Goal: Information Seeking & Learning: Learn about a topic

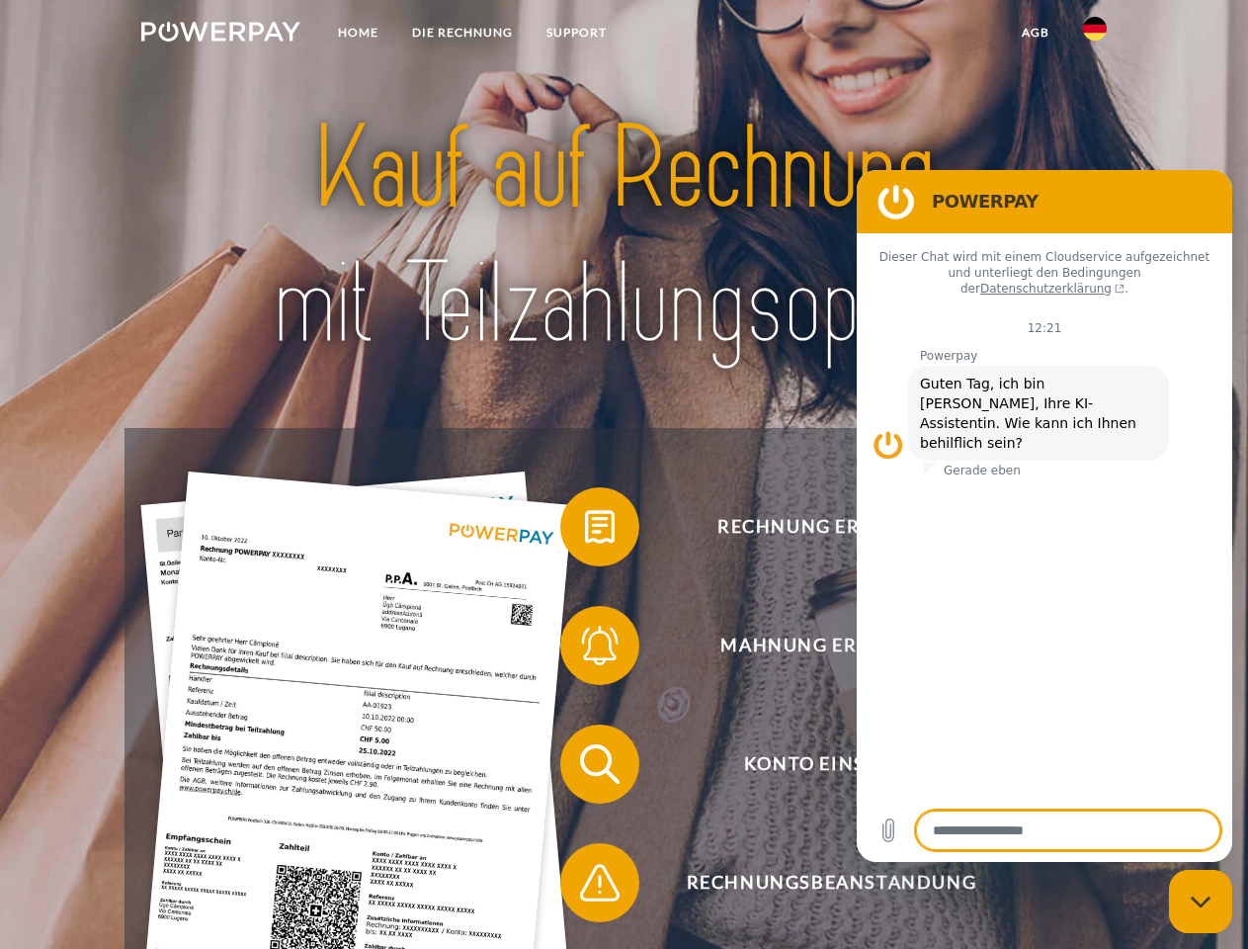
click at [220, 35] on img at bounding box center [220, 32] width 159 height 20
click at [1095, 35] on img at bounding box center [1095, 29] width 24 height 24
click at [1035, 33] on link "agb" at bounding box center [1035, 33] width 61 height 36
click at [585, 531] on span at bounding box center [570, 526] width 99 height 99
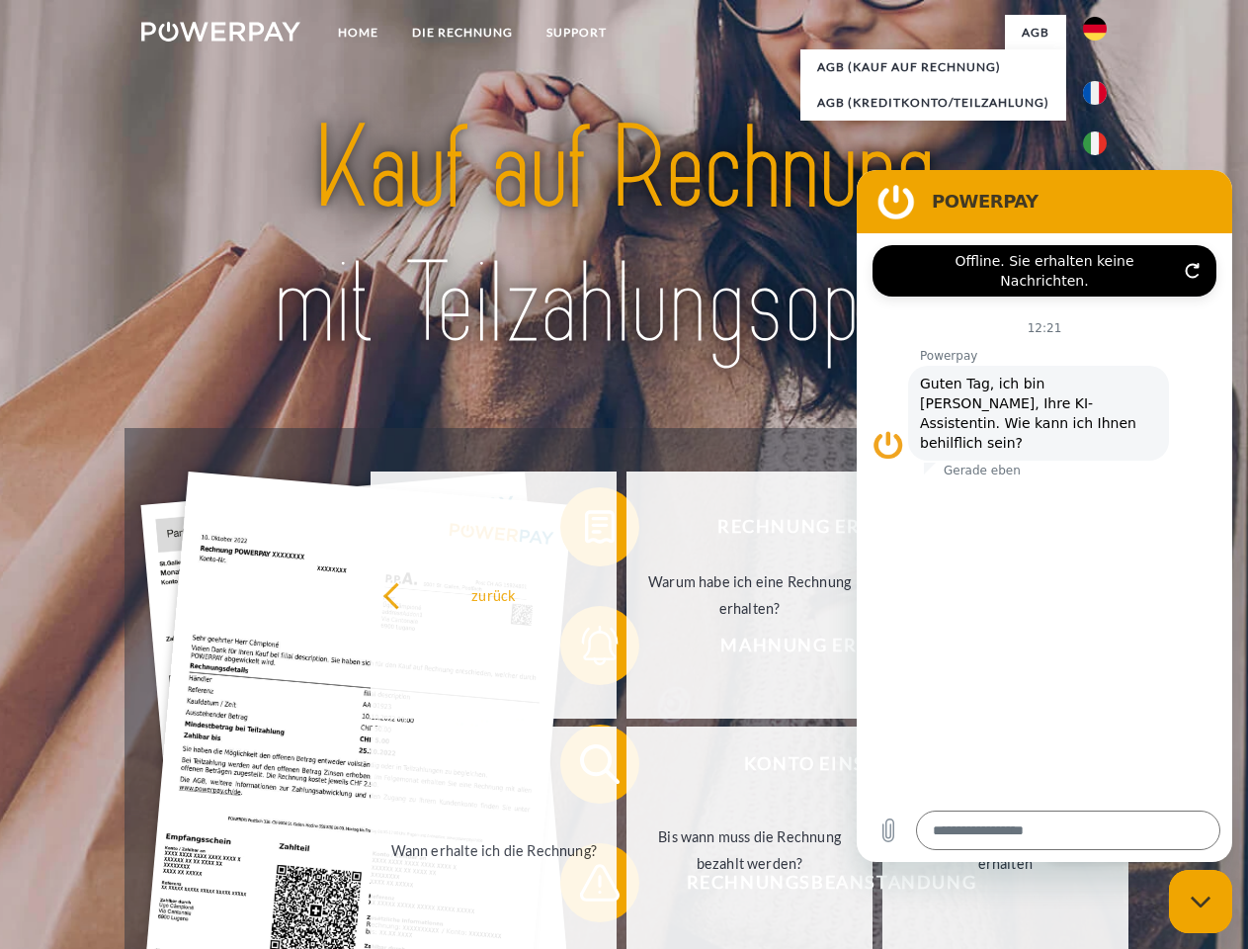
click at [585, 649] on div "Rechnung erhalten? Mahnung erhalten? Konto einsehen" at bounding box center [624, 823] width 998 height 791
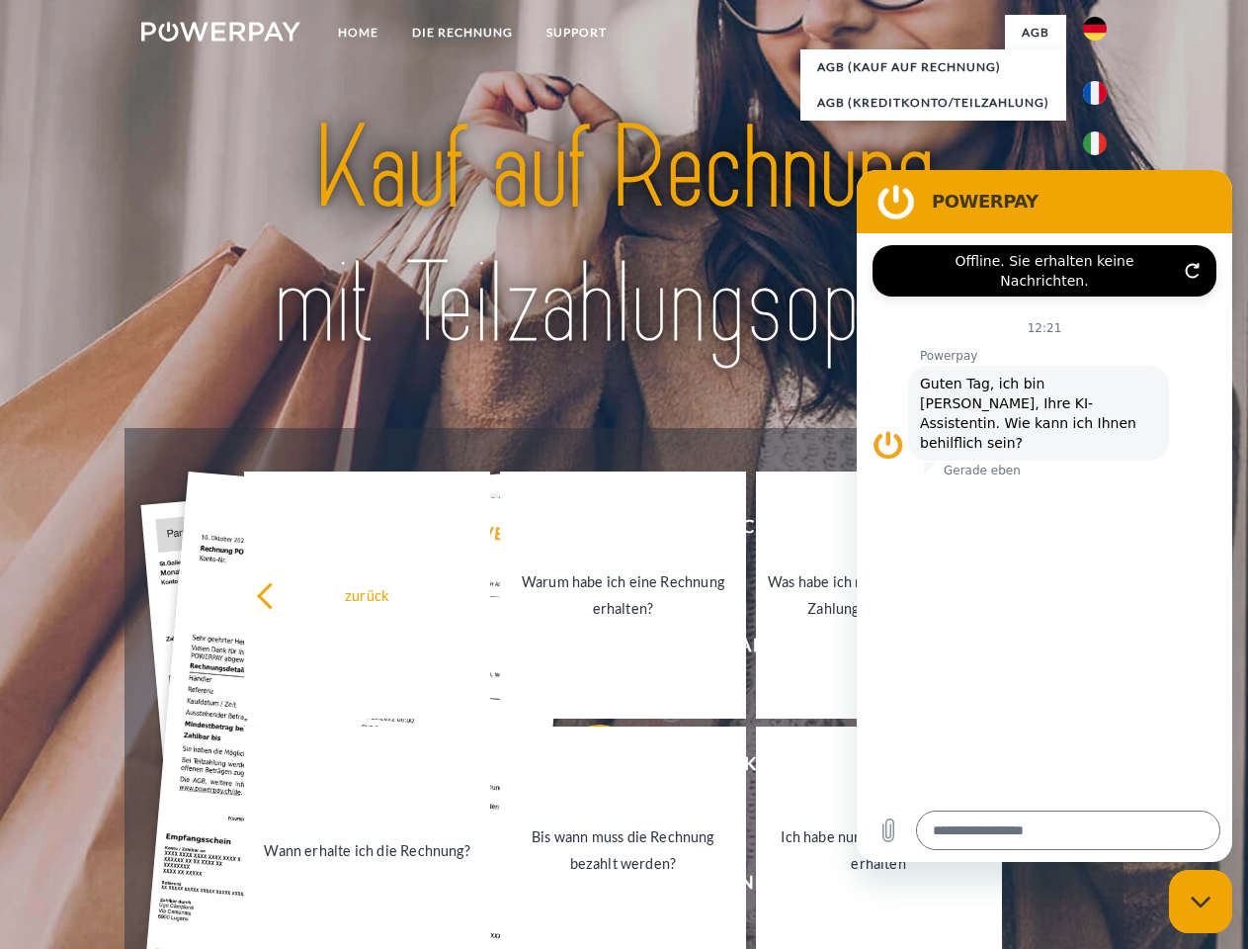
click at [585, 768] on link "Bis wann muss die Rechnung bezahlt werden?" at bounding box center [623, 849] width 246 height 247
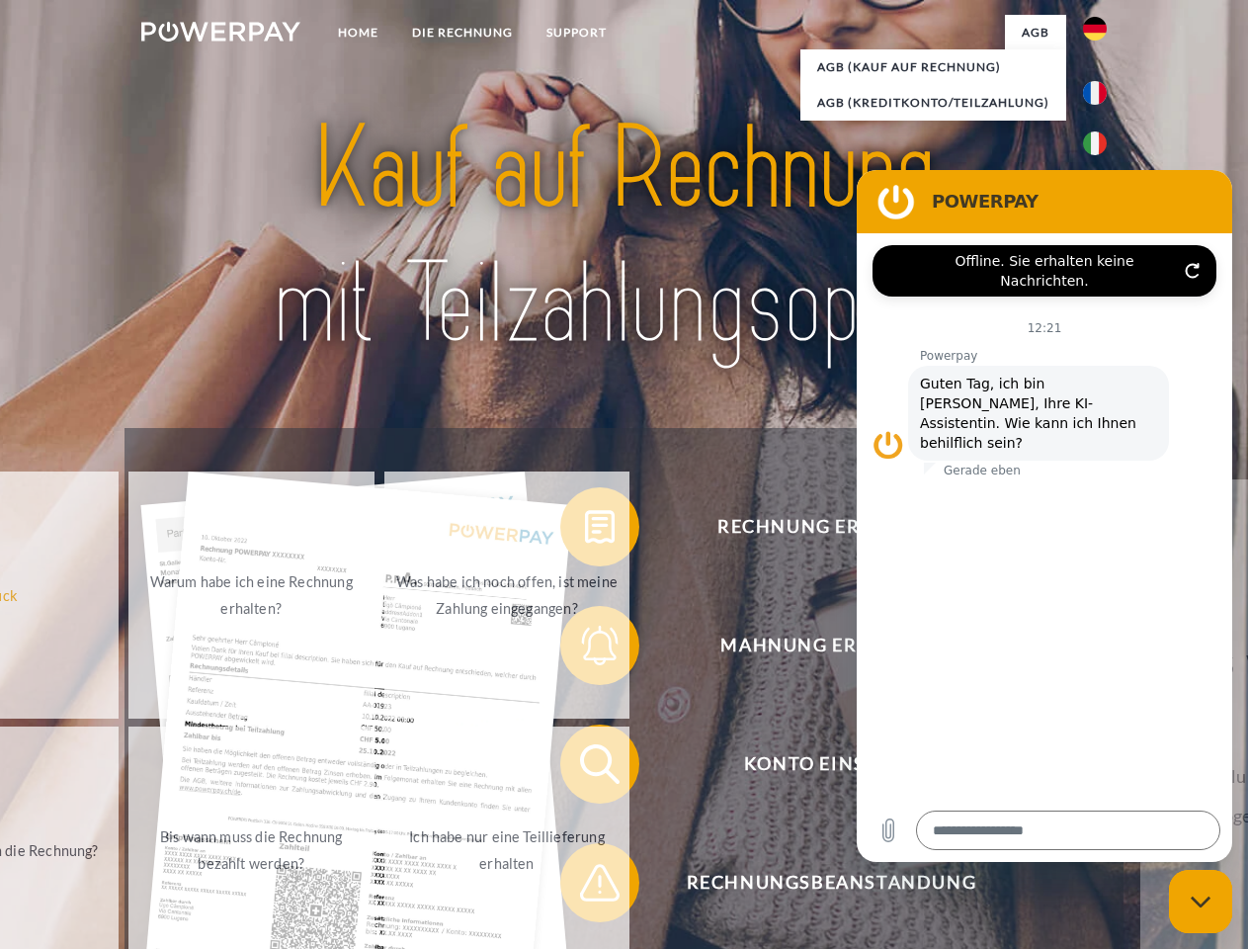
click at [585, 886] on span at bounding box center [570, 882] width 99 height 99
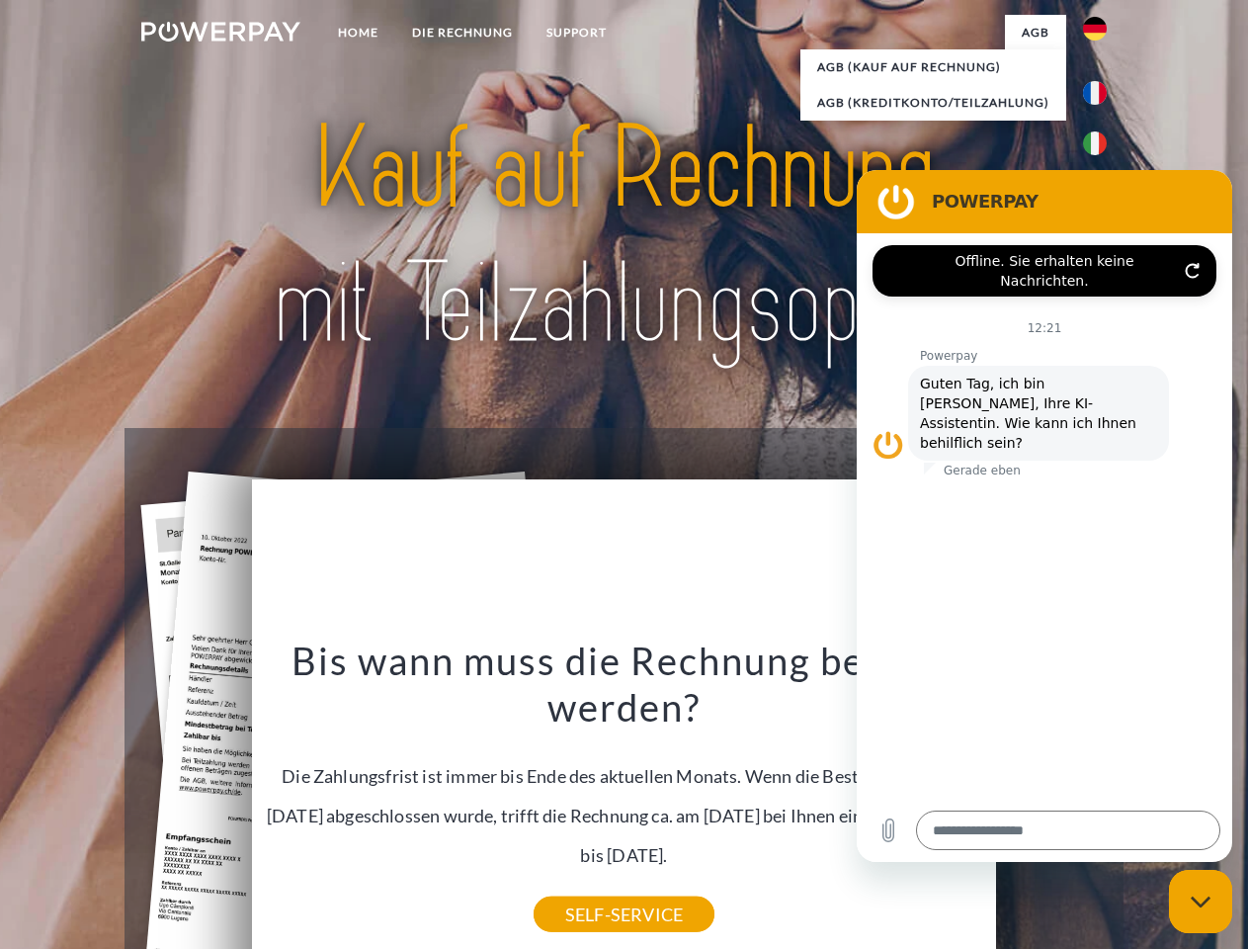
click at [1201, 901] on icon "Messaging-Fenster schließen" at bounding box center [1201, 901] width 21 height 13
type textarea "*"
